Goal: Check status: Check status

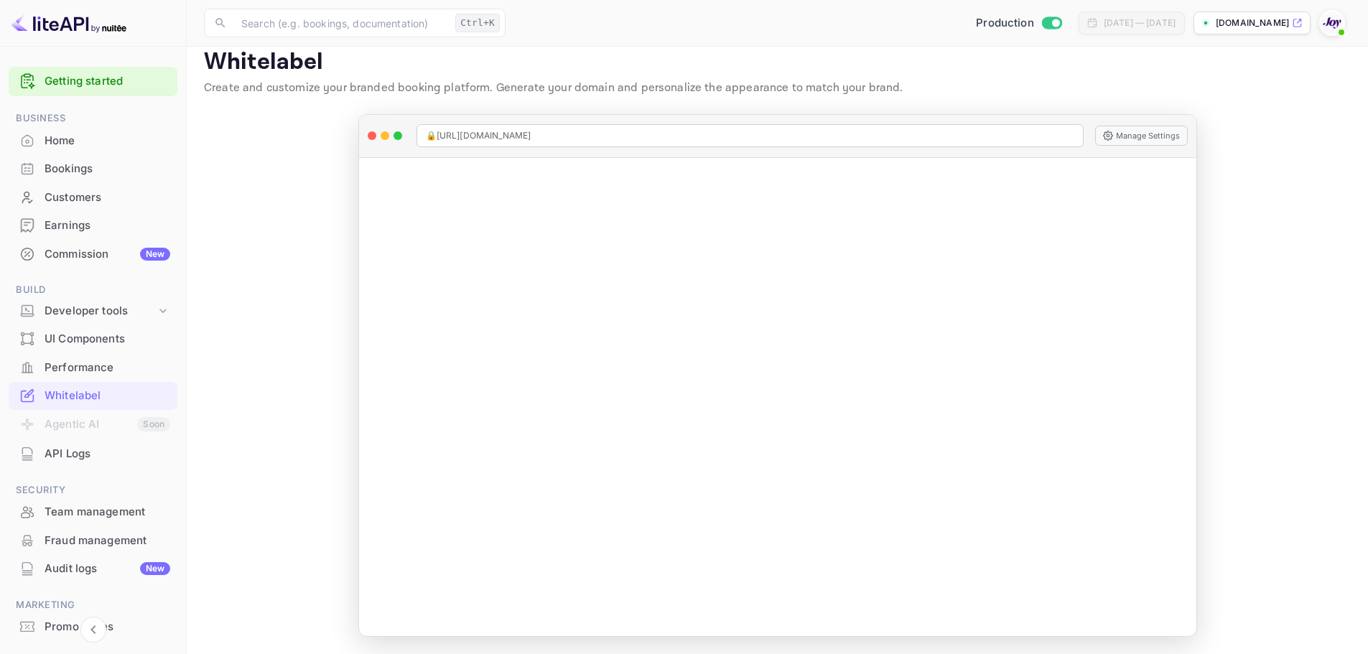
scroll to position [210, 0]
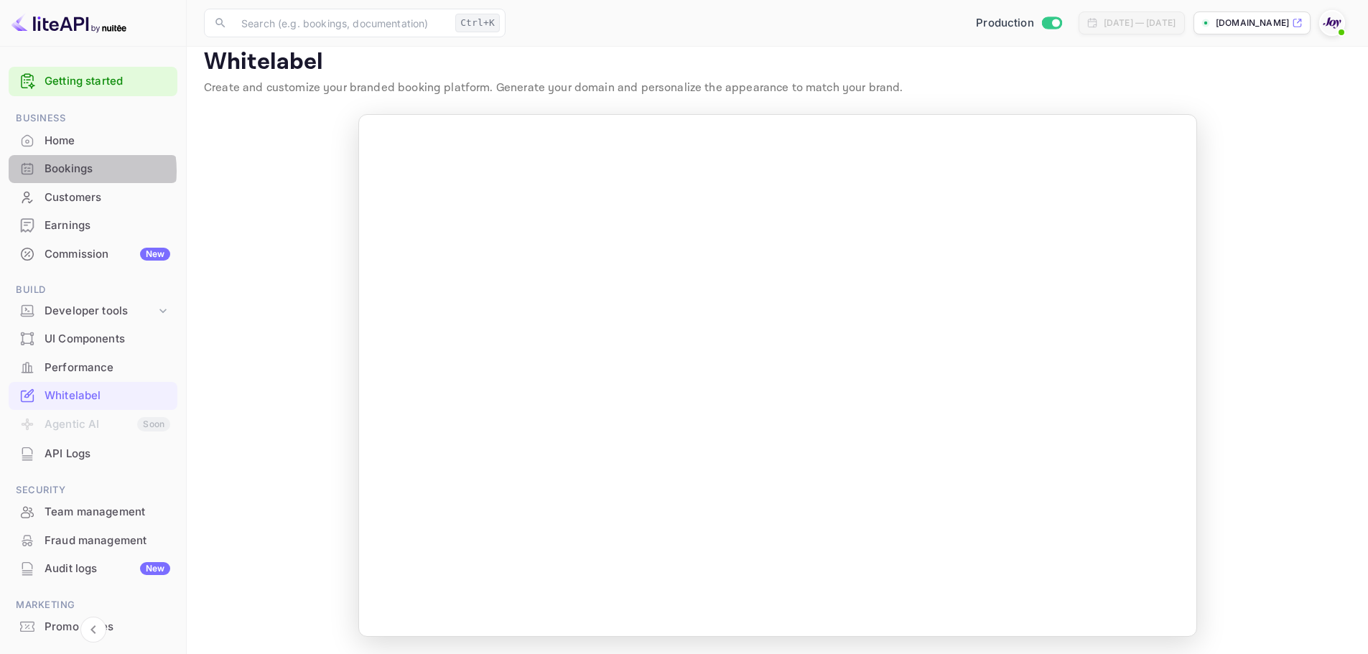
click at [69, 171] on div "Bookings" at bounding box center [108, 169] width 126 height 17
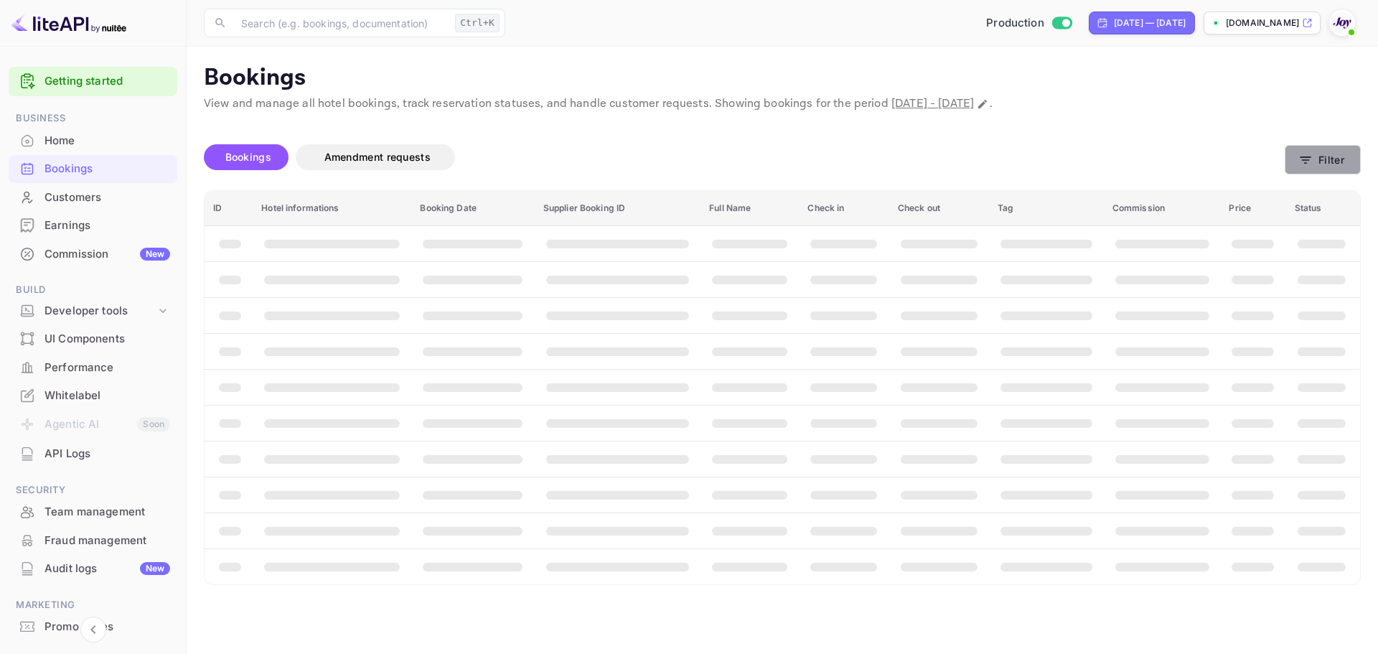
click at [1298, 156] on button "Filter" at bounding box center [1323, 159] width 76 height 29
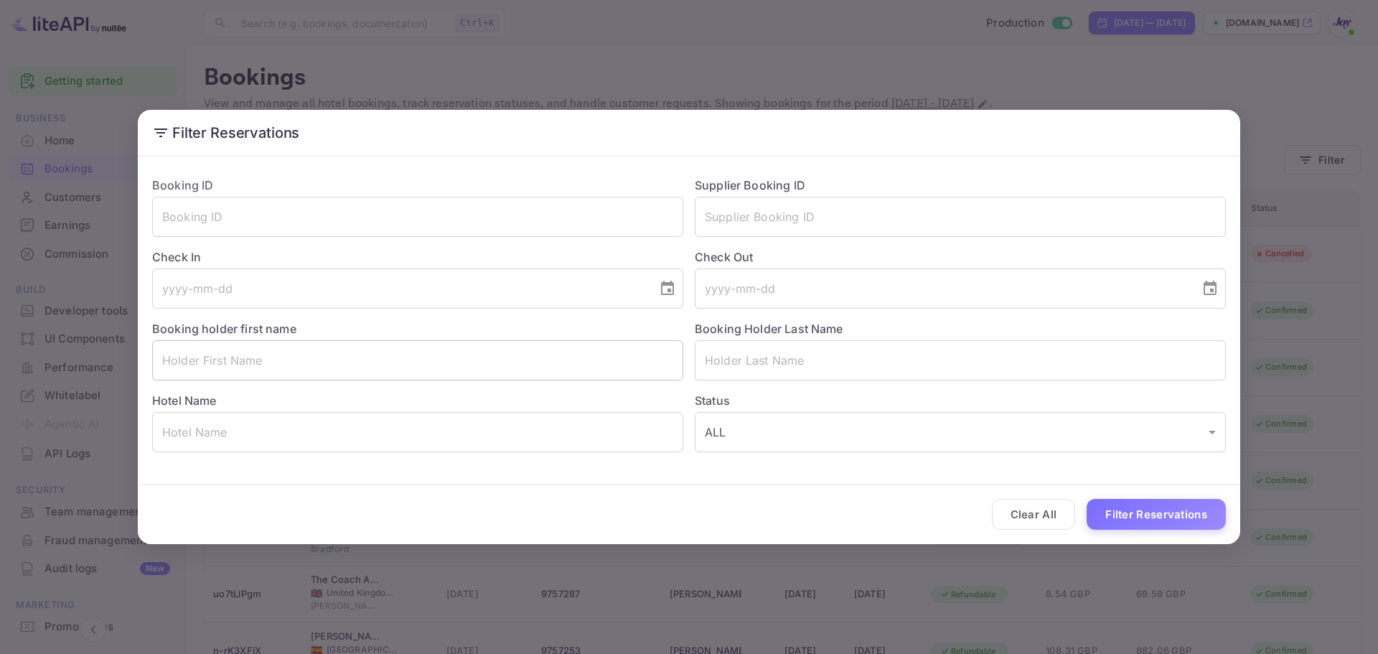
click at [357, 370] on input "text" at bounding box center [417, 360] width 531 height 40
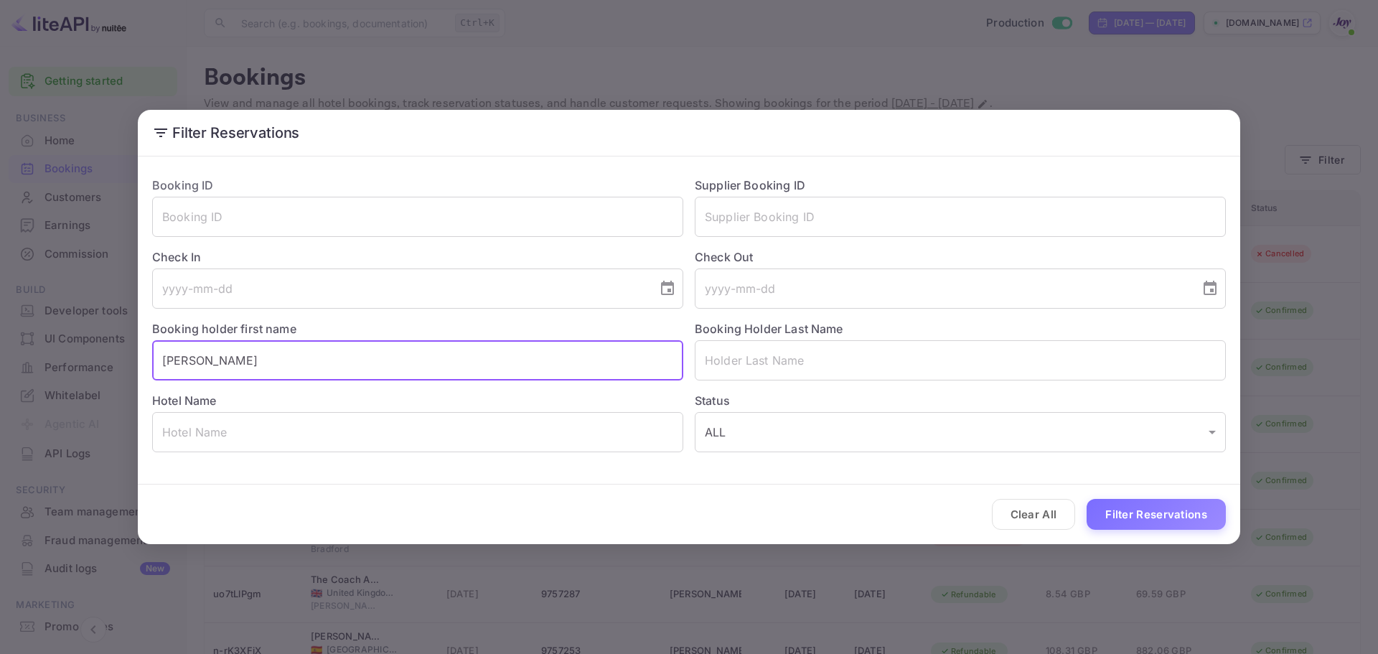
type input "[PERSON_NAME]"
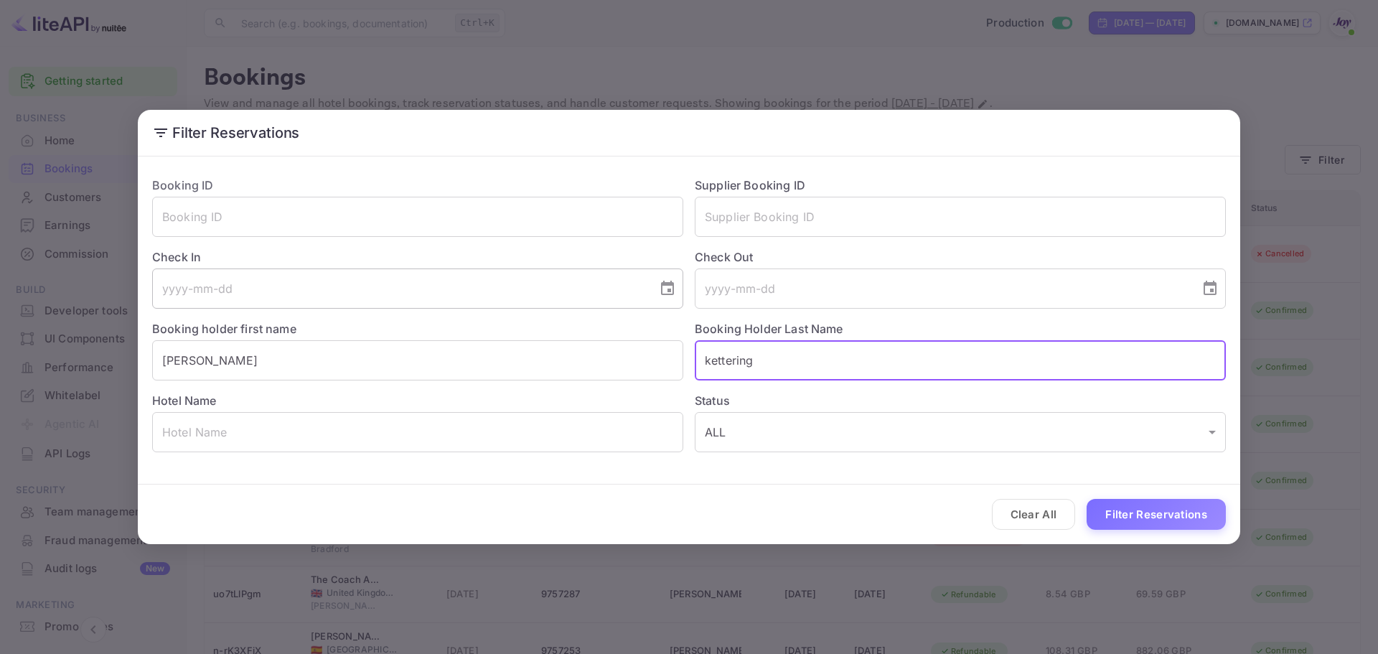
type input "kettering"
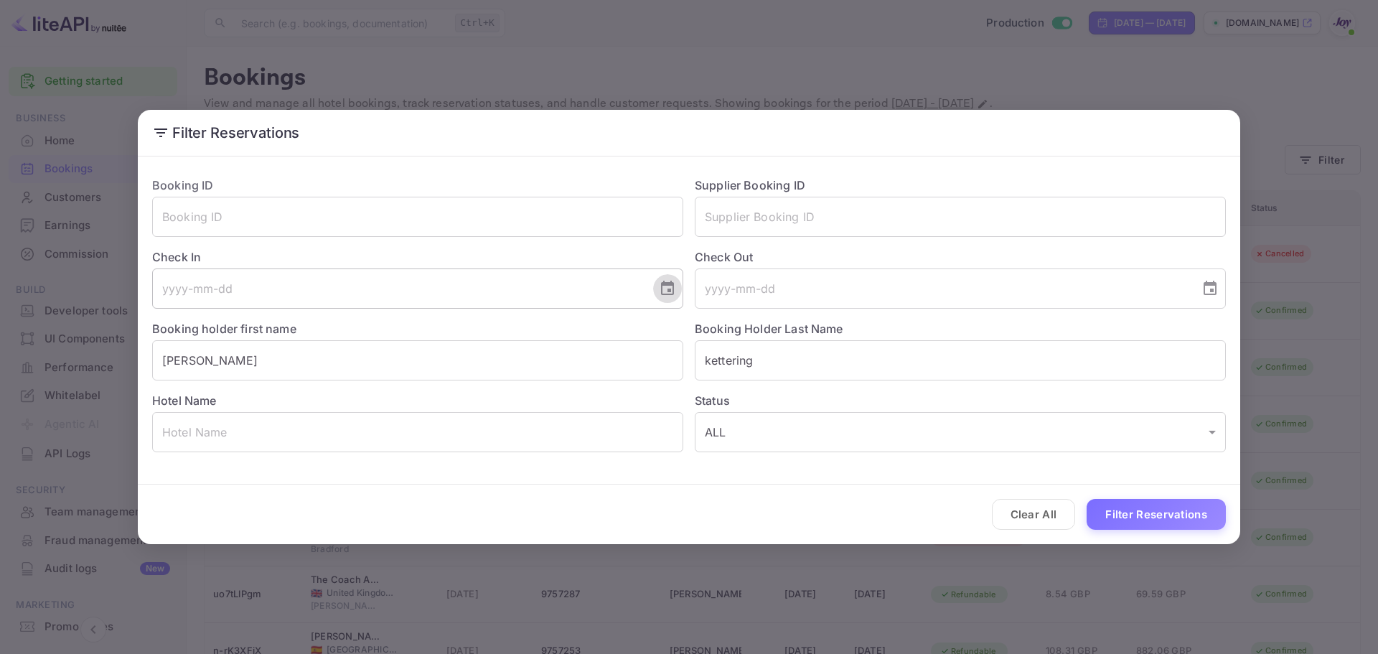
click at [670, 285] on icon "Choose date" at bounding box center [667, 288] width 13 height 14
click at [493, 331] on icon "Next month" at bounding box center [493, 330] width 17 height 17
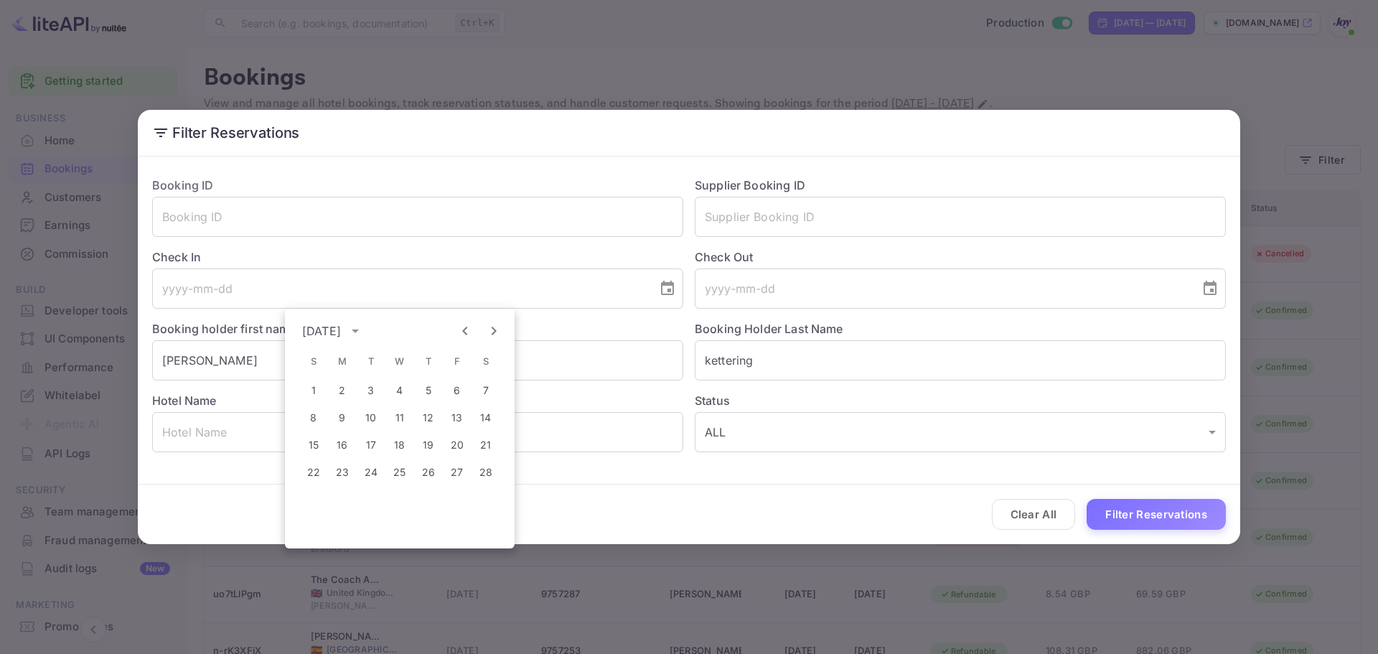
click at [493, 331] on icon "Next month" at bounding box center [493, 330] width 17 height 17
click at [459, 475] on button "27" at bounding box center [457, 472] width 26 height 26
type input "[DATE]"
click at [1218, 291] on icon "Choose date" at bounding box center [1210, 288] width 17 height 17
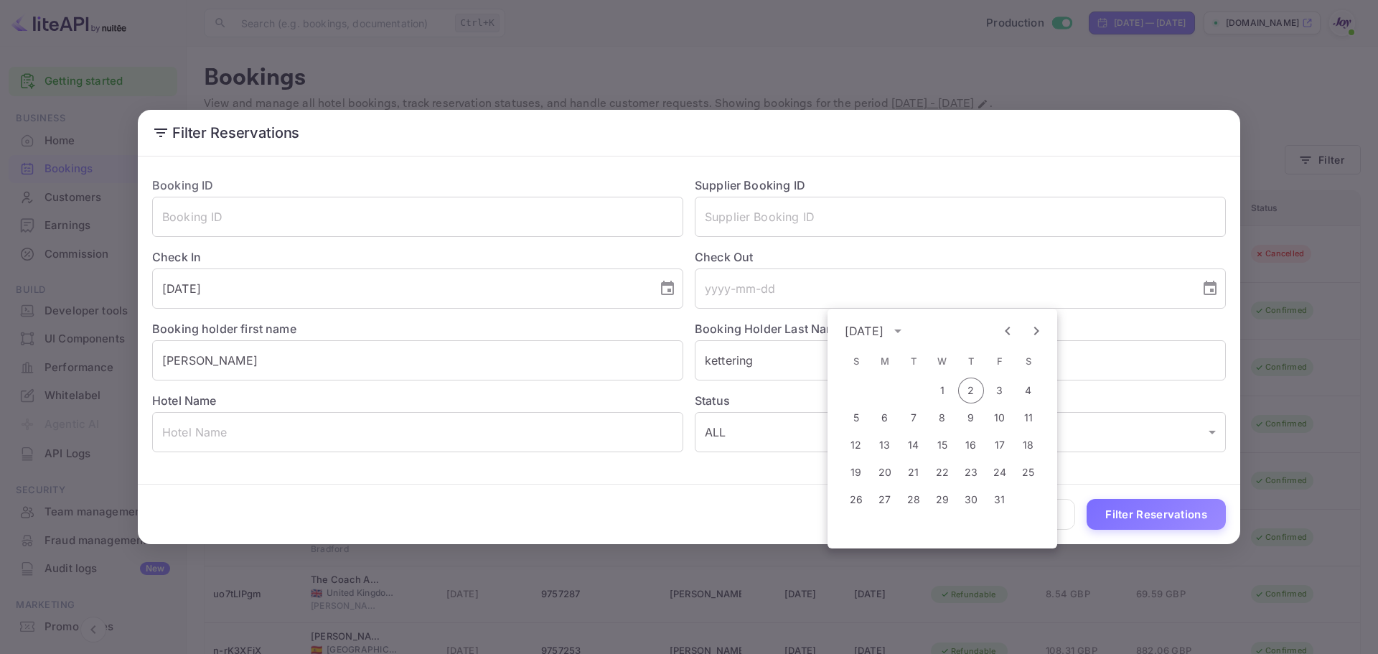
click at [1042, 332] on icon "Next month" at bounding box center [1036, 330] width 17 height 17
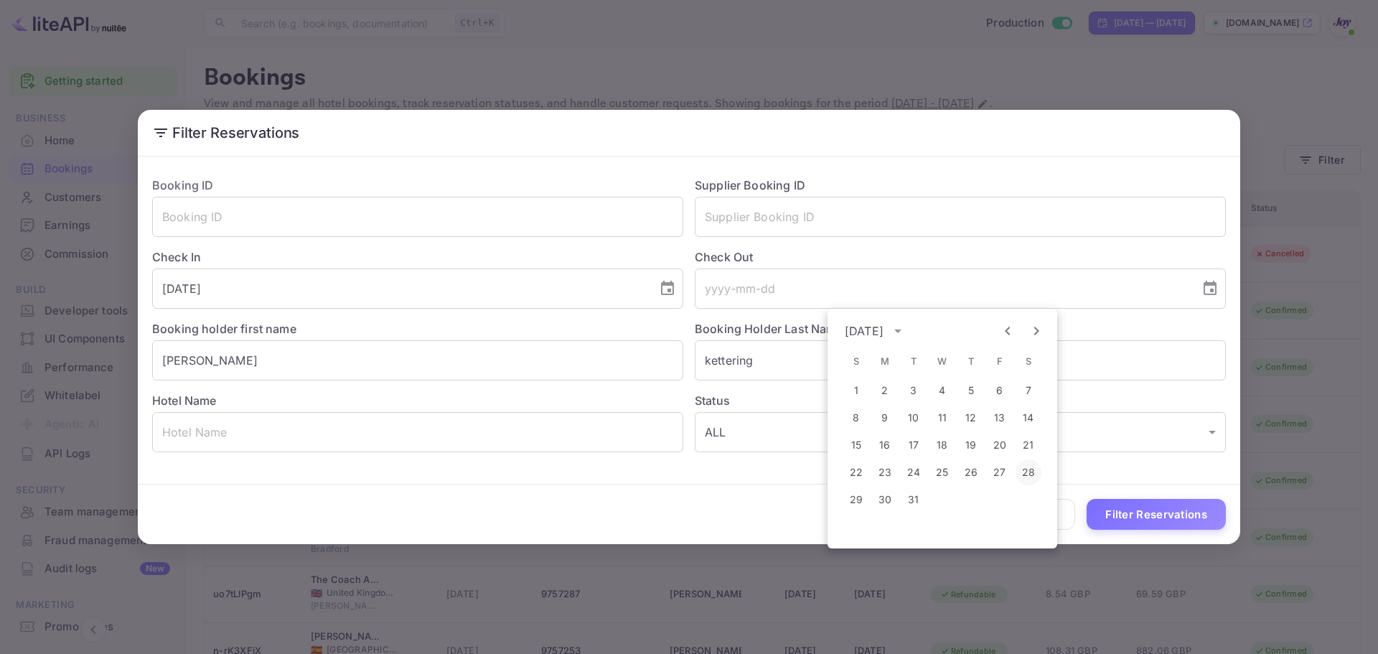
click at [1031, 473] on button "28" at bounding box center [1029, 472] width 26 height 26
type input "[DATE]"
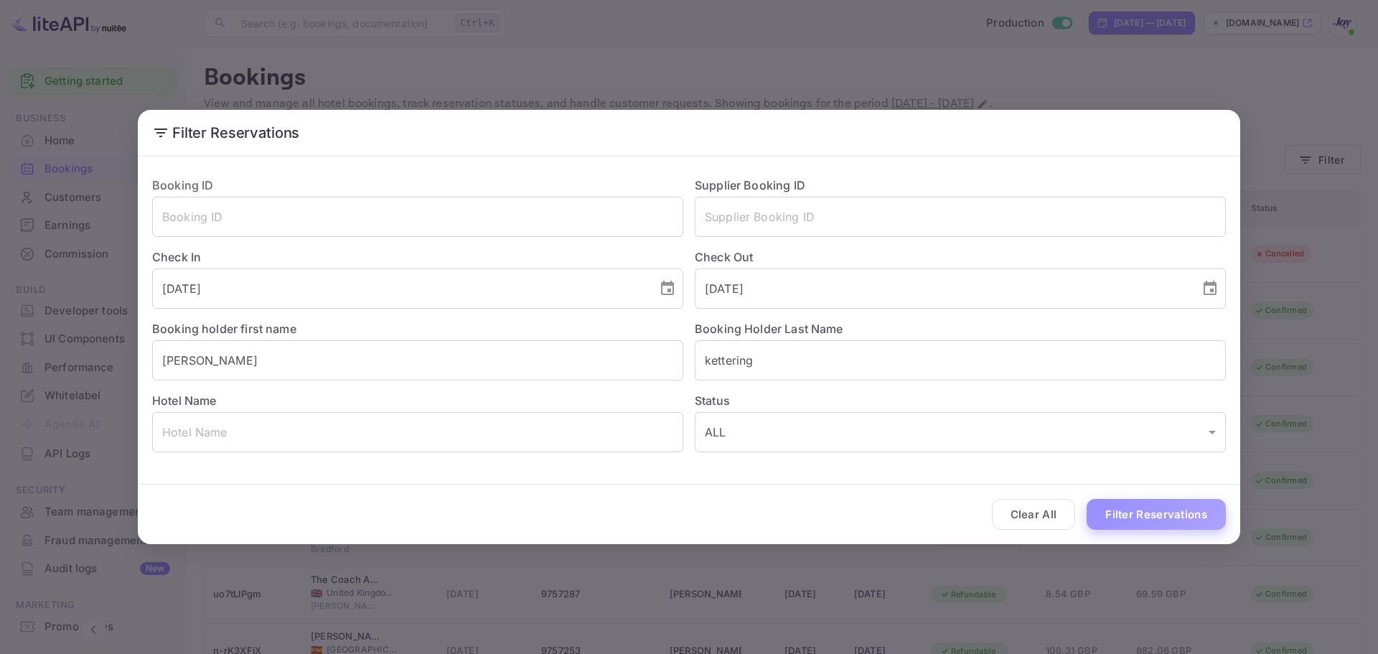
click at [1131, 508] on button "Filter Reservations" at bounding box center [1156, 514] width 139 height 31
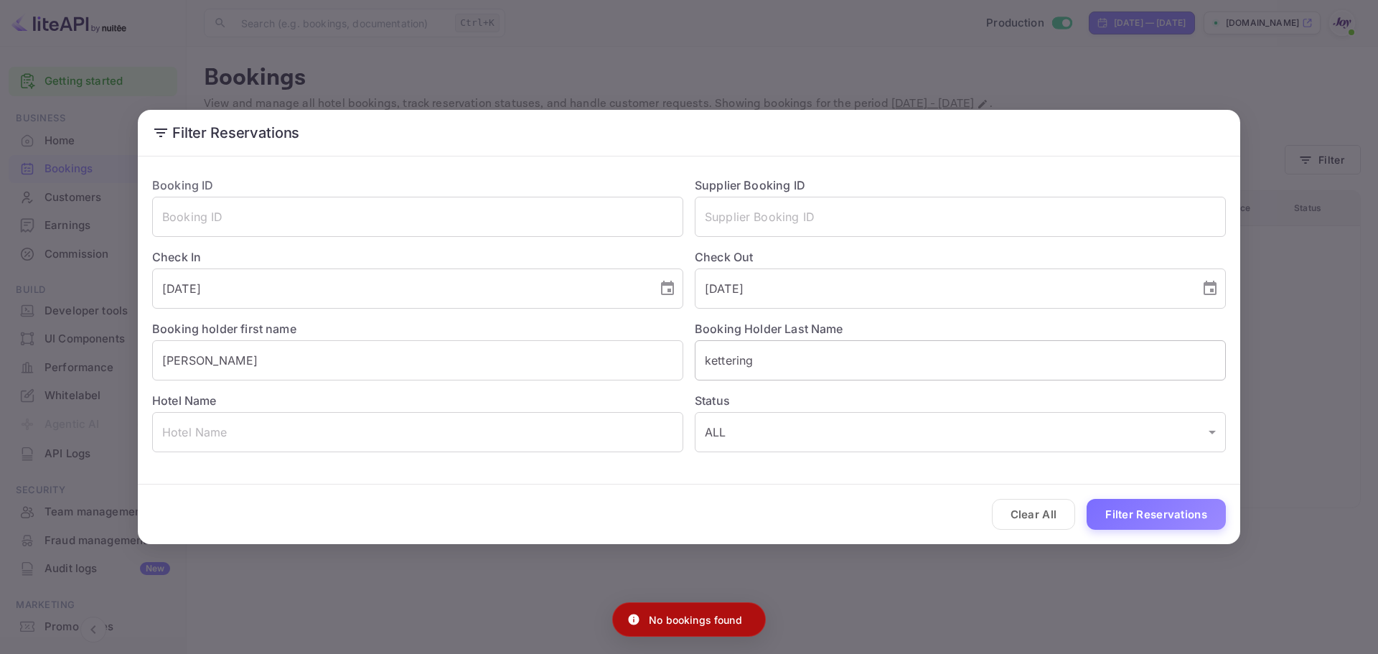
click at [798, 358] on input "kettering" at bounding box center [960, 360] width 531 height 40
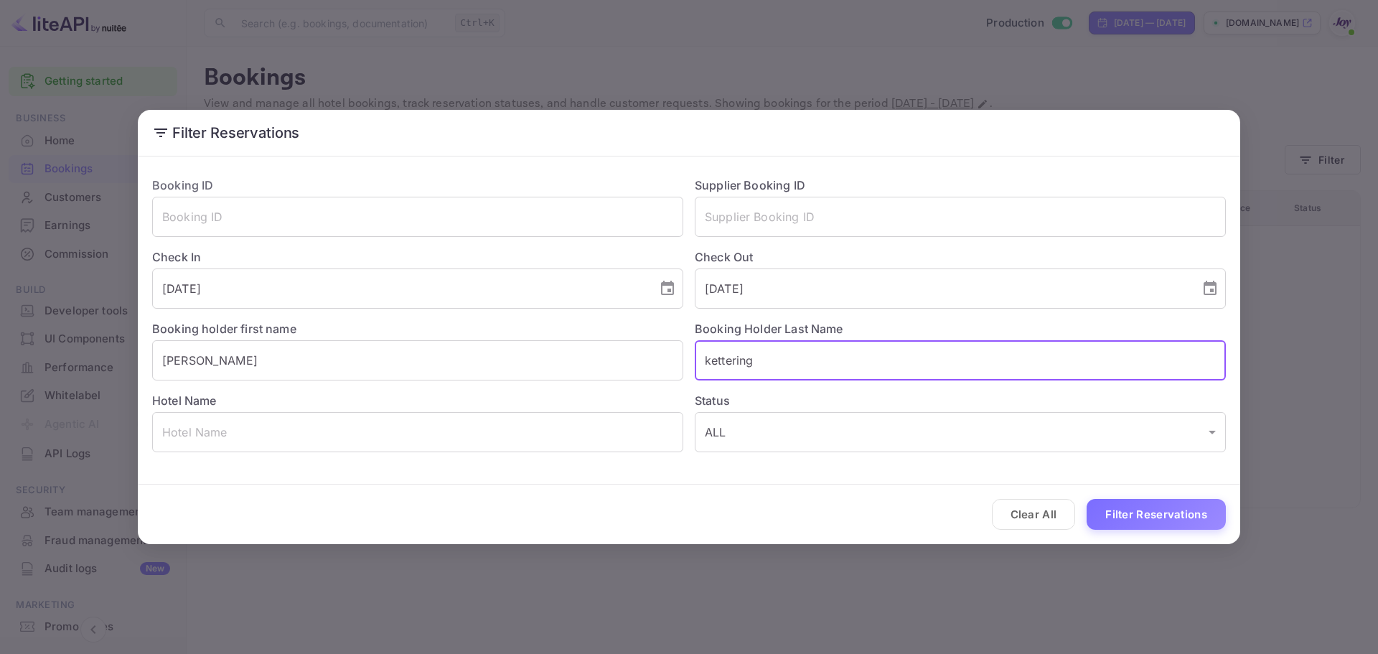
click at [703, 361] on input "kettering" at bounding box center [960, 360] width 531 height 40
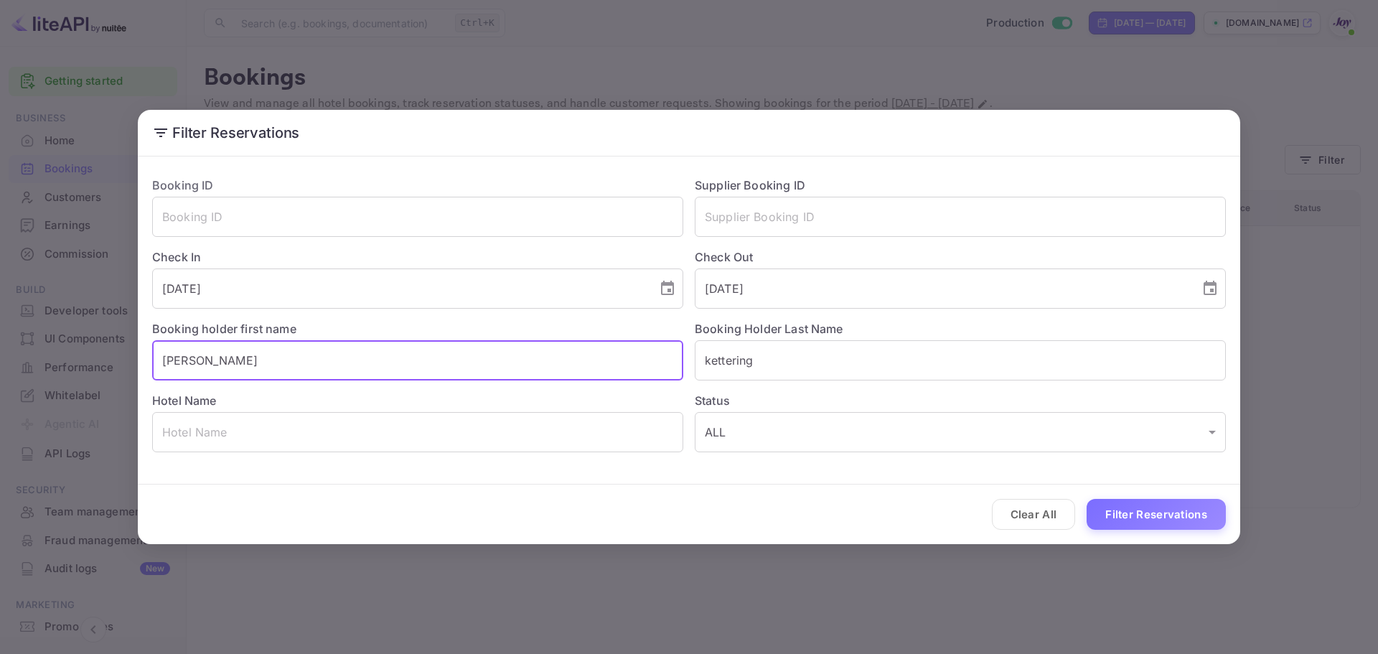
click at [289, 357] on input "[PERSON_NAME]" at bounding box center [417, 360] width 531 height 40
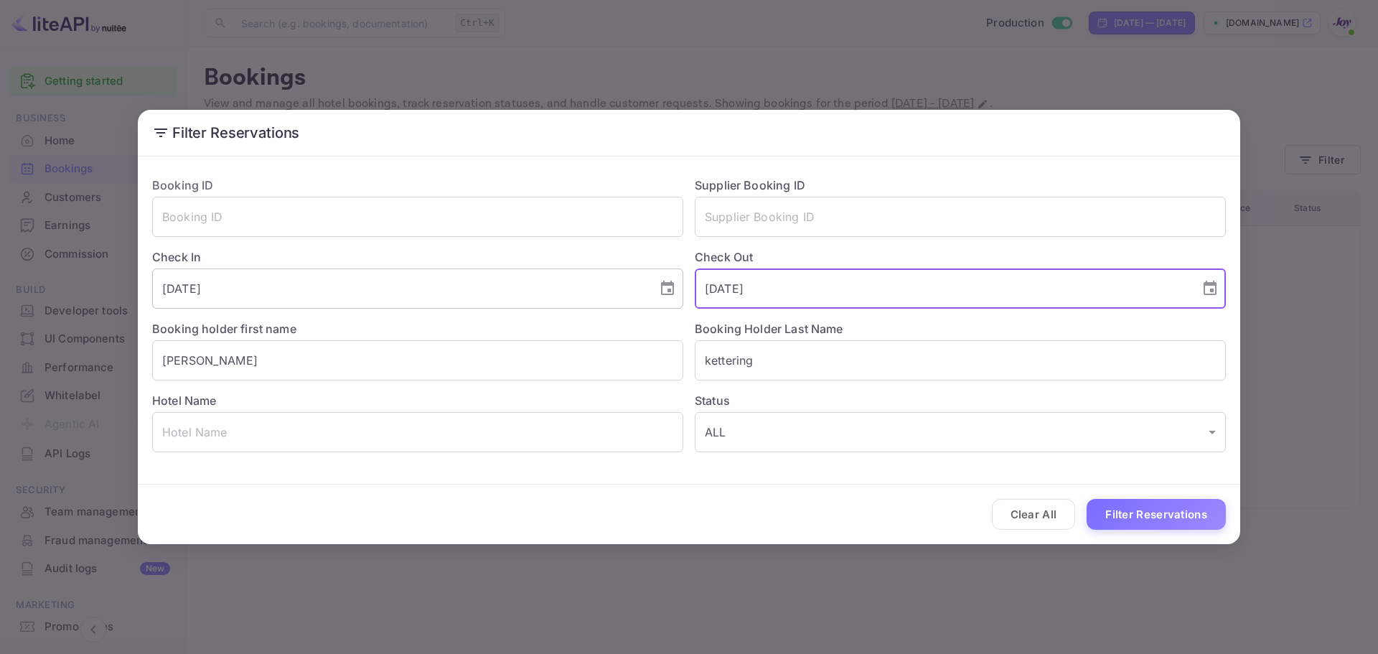
drag, startPoint x: 779, startPoint y: 294, endPoint x: 673, endPoint y: 292, distance: 106.3
click at [673, 292] on div "Booking ID ​ Supplier Booking ID ​ Check In [DATE] ​ Check Out [DATE] ​ Booking…" at bounding box center [684, 308] width 1086 height 287
click at [305, 291] on input "[DATE]" at bounding box center [399, 289] width 495 height 40
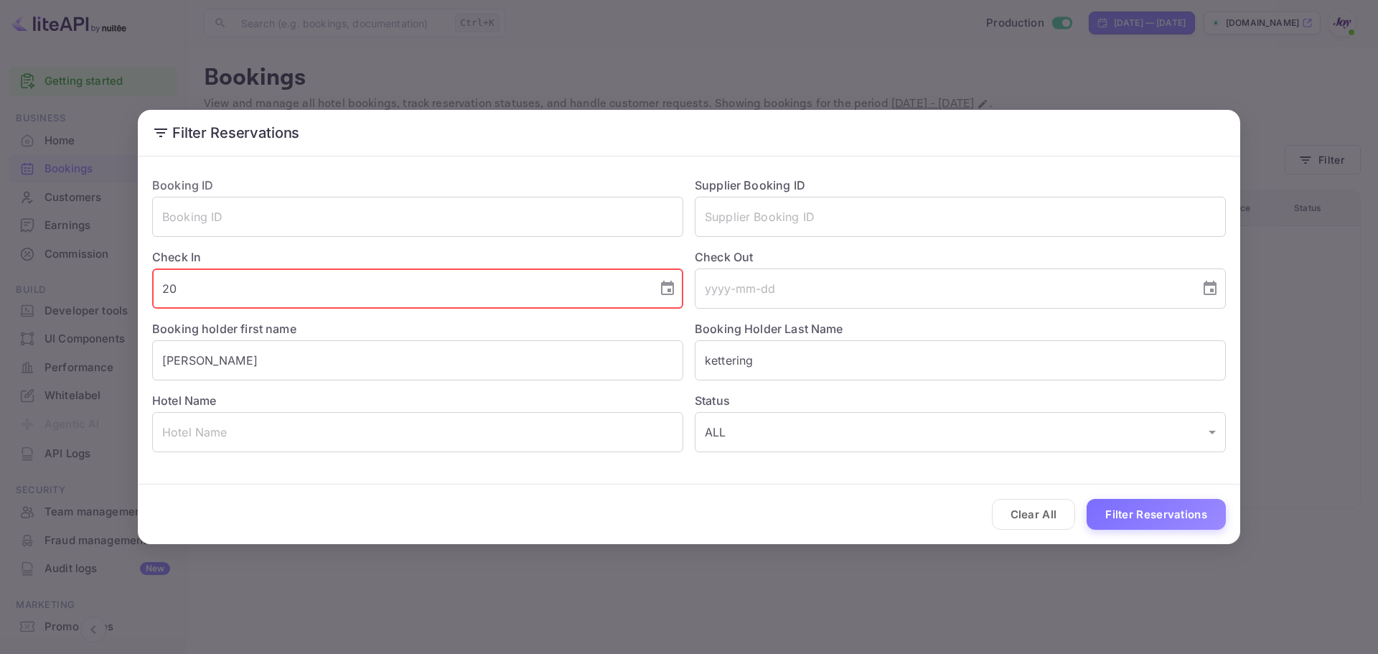
type input "2"
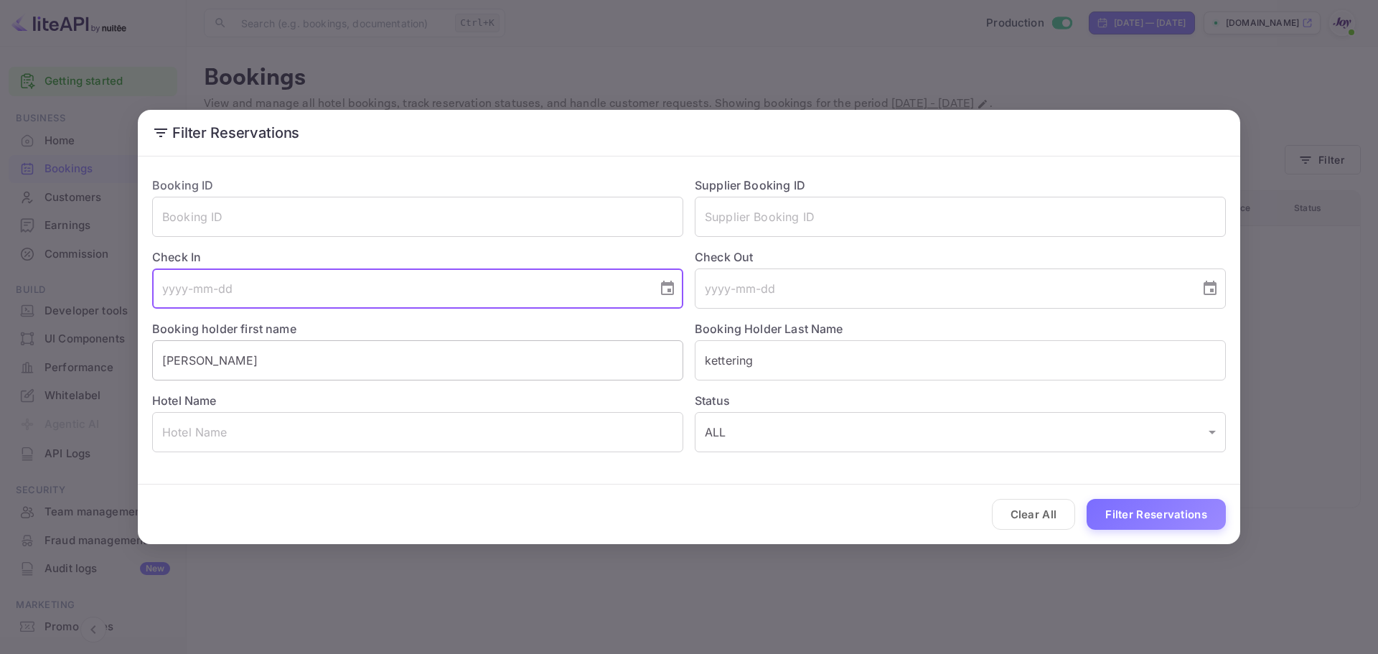
click at [489, 354] on input "[PERSON_NAME]" at bounding box center [417, 360] width 531 height 40
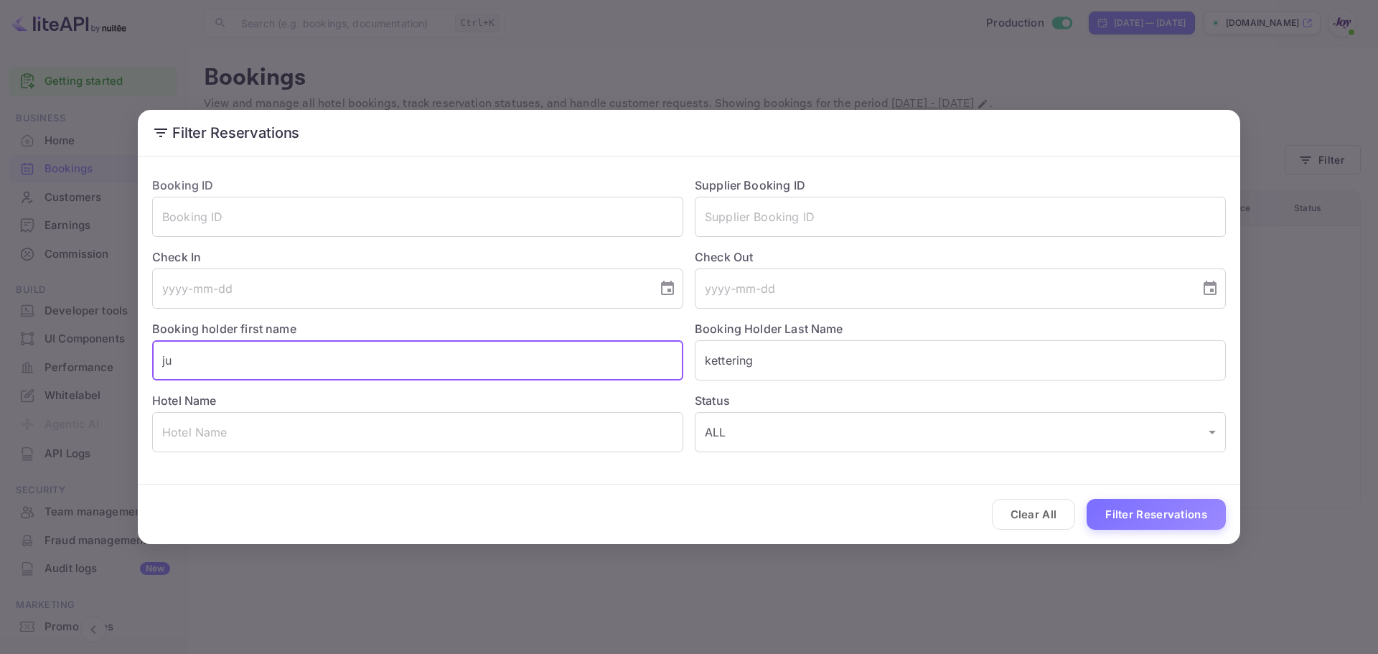
type input "j"
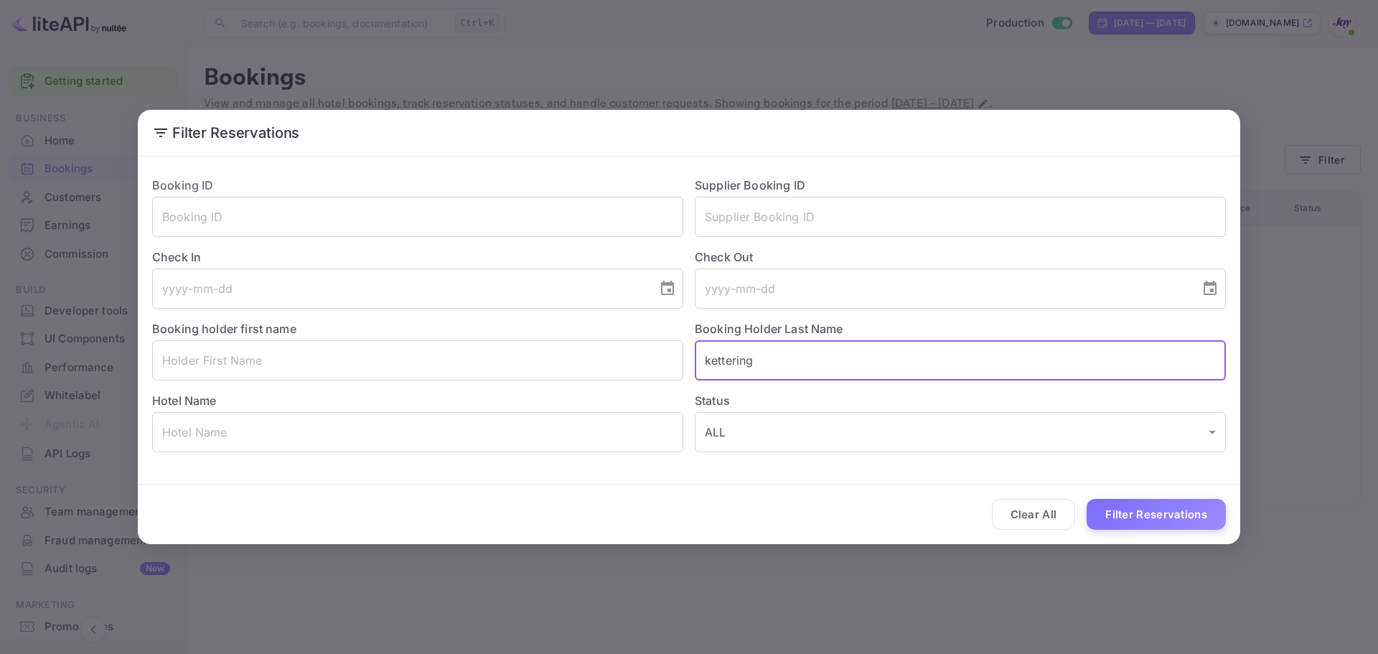
click at [790, 371] on input "kettering" at bounding box center [960, 360] width 531 height 40
type input "k"
click at [765, 230] on input "text" at bounding box center [960, 217] width 531 height 40
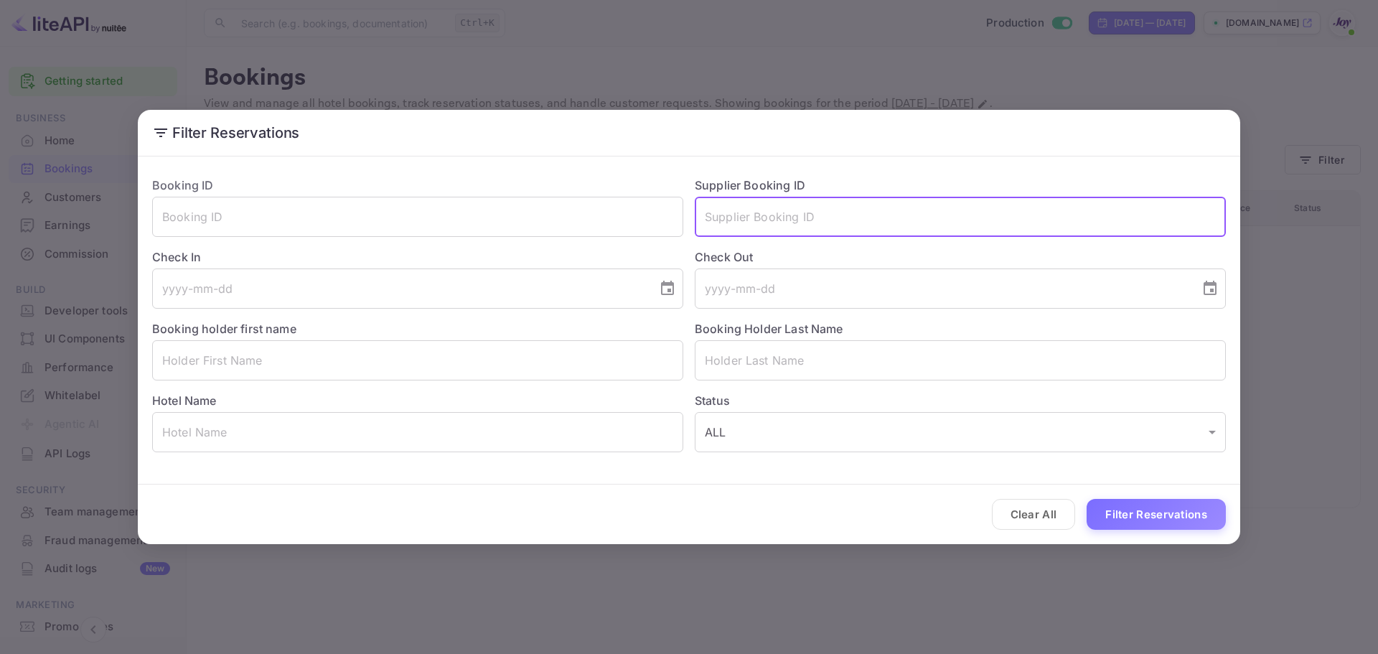
paste input "29724913"
click at [709, 216] on input "29724913" at bounding box center [960, 217] width 531 height 40
click at [1139, 515] on button "Filter Reservations" at bounding box center [1156, 514] width 139 height 31
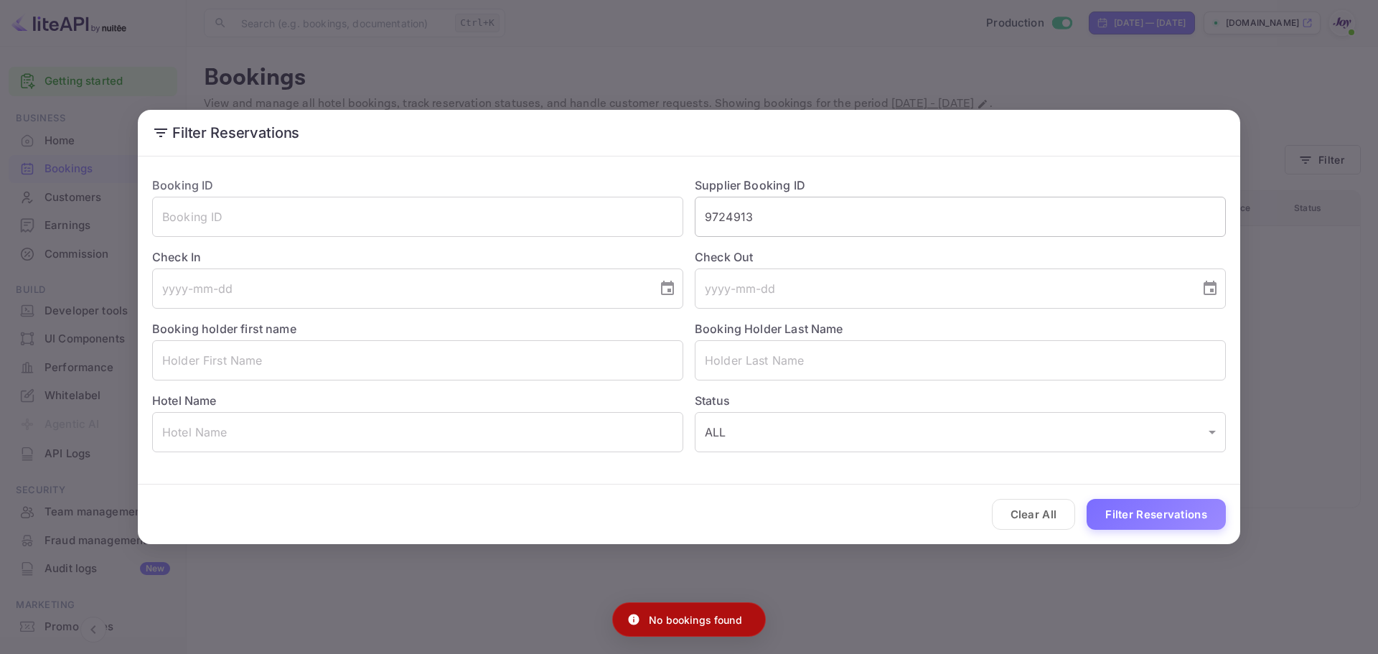
click at [706, 216] on input "9724913" at bounding box center [960, 217] width 531 height 40
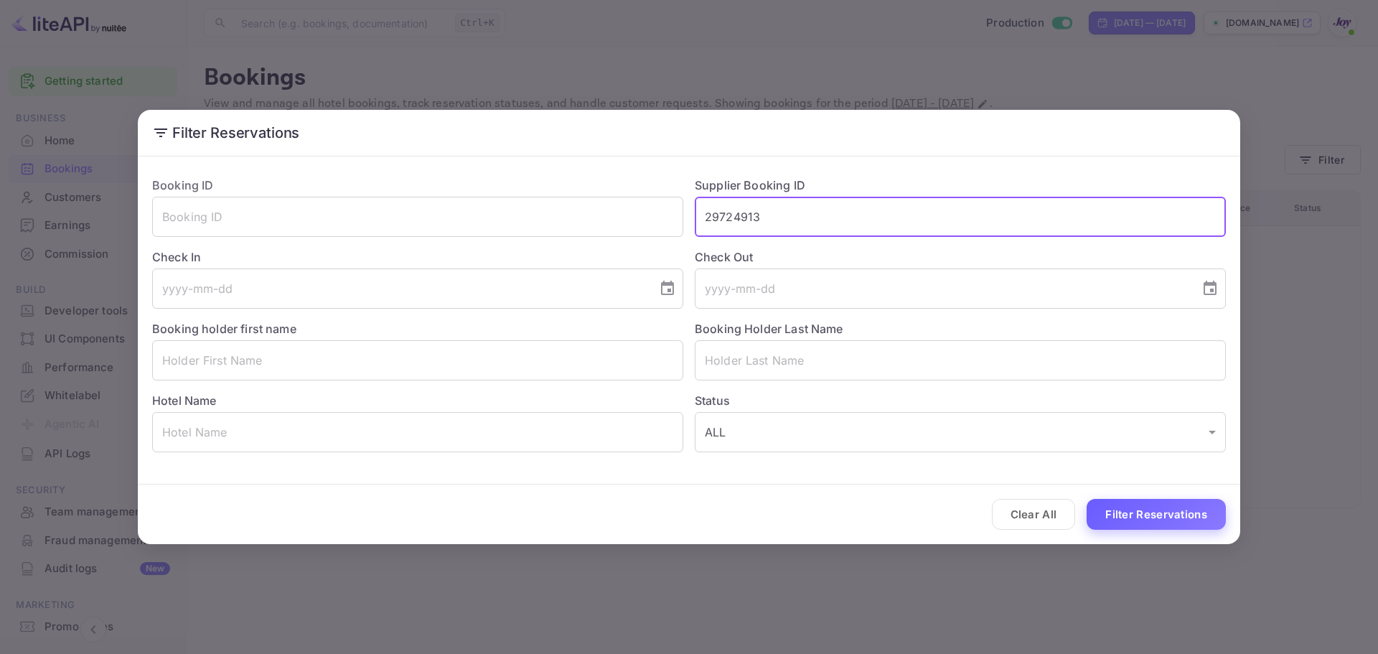
type input "29724913"
click at [1137, 508] on button "Filter Reservations" at bounding box center [1156, 514] width 139 height 31
